Goal: Entertainment & Leisure: Consume media (video, audio)

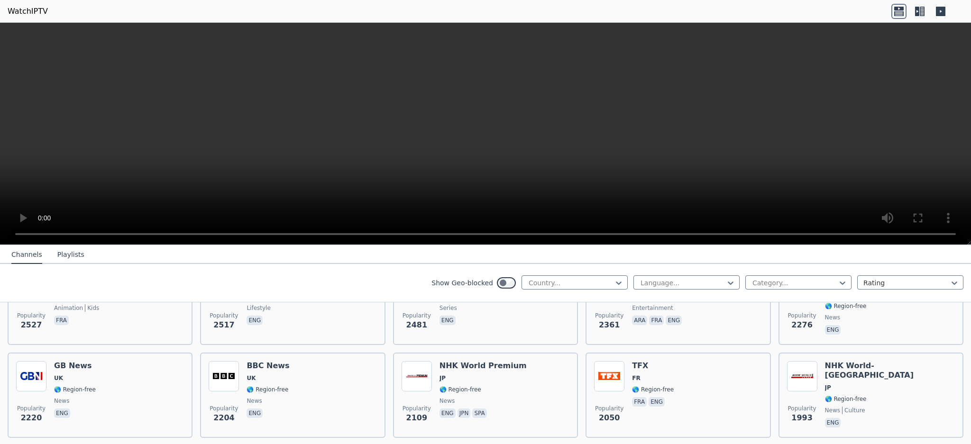
scroll to position [501, 0]
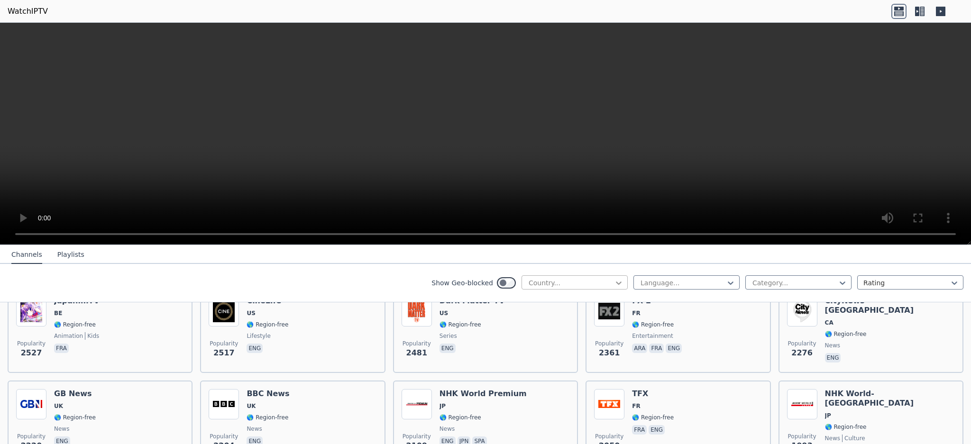
click at [614, 284] on icon at bounding box center [618, 282] width 9 height 9
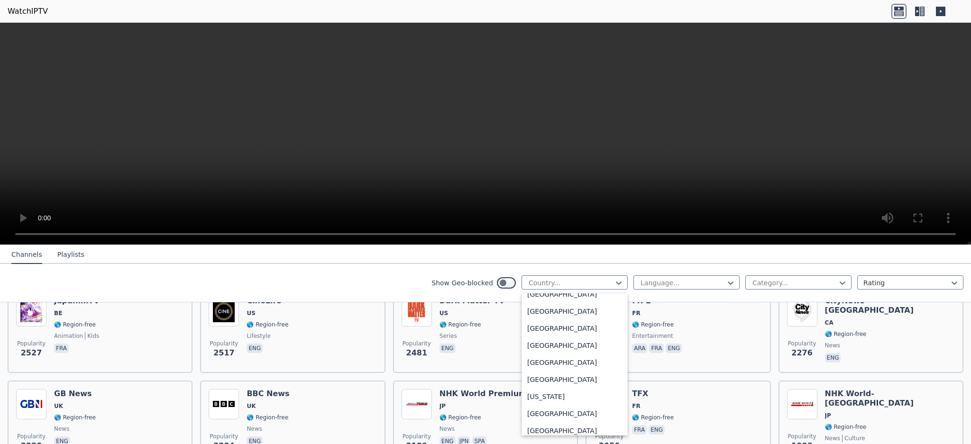
scroll to position [2492, 0]
click at [542, 364] on div "[GEOGRAPHIC_DATA]" at bounding box center [574, 363] width 106 height 17
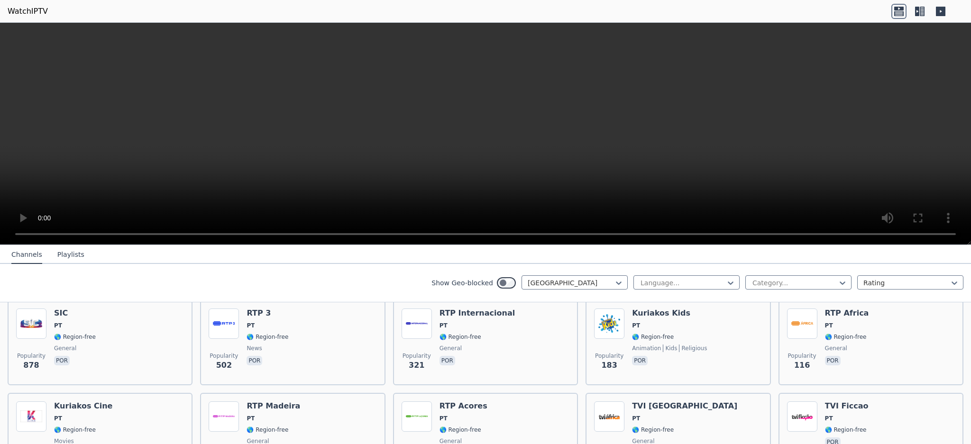
scroll to position [96, 0]
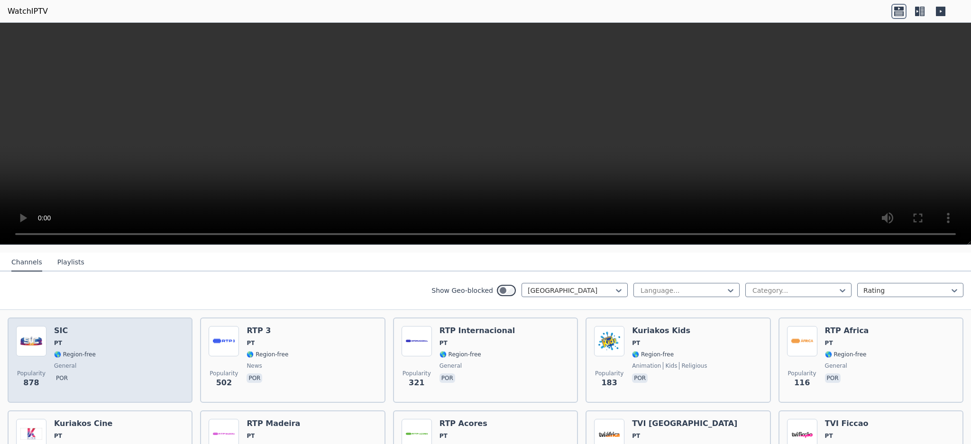
click at [79, 338] on div "SIC PT 🌎 Region-free general por" at bounding box center [75, 360] width 42 height 68
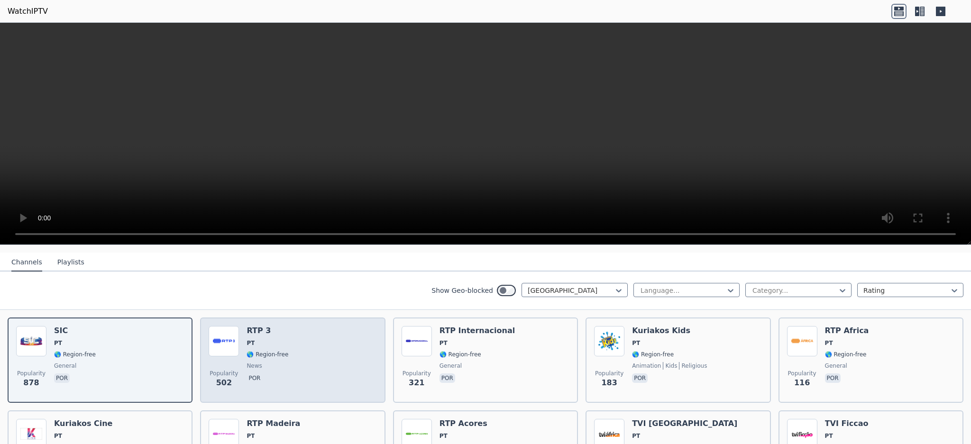
click at [261, 340] on div "RTP 3 PT 🌎 Region-free news por" at bounding box center [267, 360] width 42 height 68
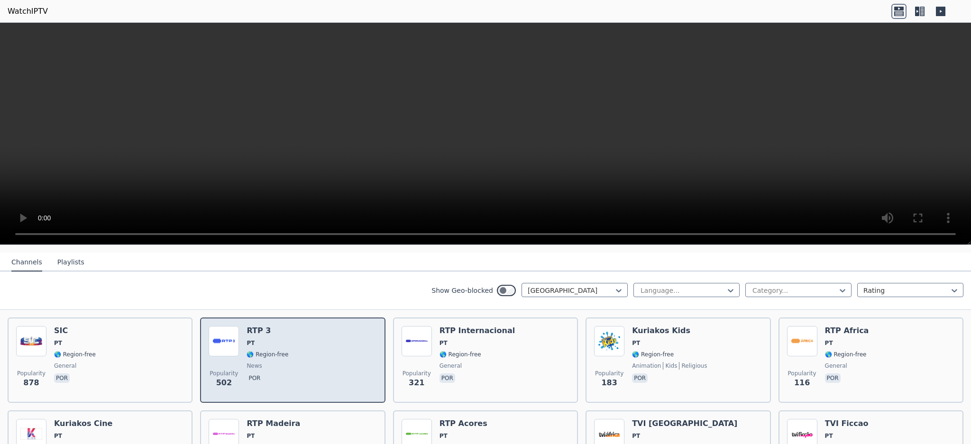
click at [267, 351] on span "🌎 Region-free" at bounding box center [267, 355] width 42 height 8
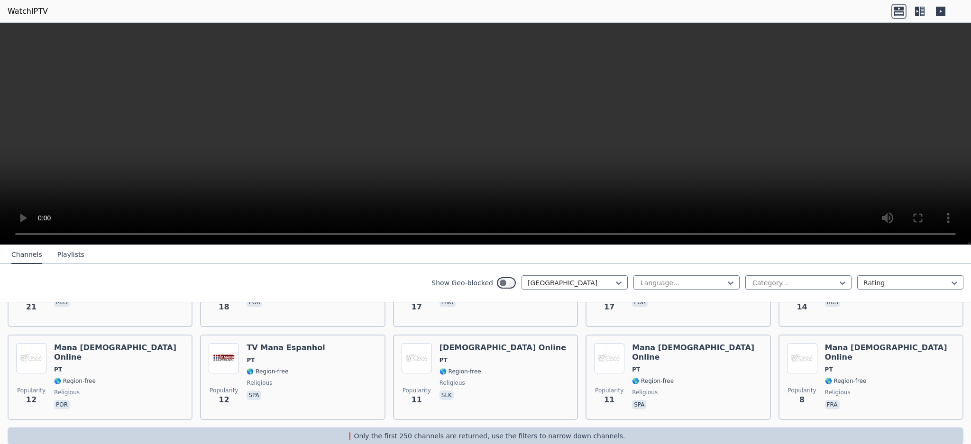
scroll to position [544, 0]
